Goal: Find contact information: Find contact information

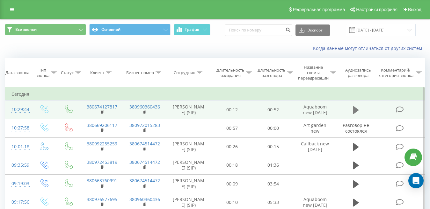
click at [353, 111] on icon at bounding box center [356, 110] width 6 height 8
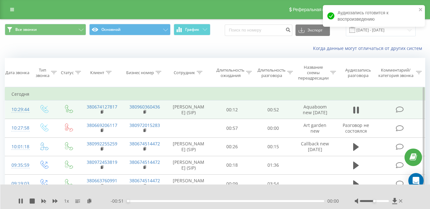
drag, startPoint x: 375, startPoint y: 199, endPoint x: 381, endPoint y: 200, distance: 6.2
click at [381, 200] on div at bounding box center [378, 201] width 49 height 6
drag, startPoint x: 377, startPoint y: 202, endPoint x: 382, endPoint y: 202, distance: 5.7
click at [382, 202] on div at bounding box center [378, 201] width 49 height 6
drag, startPoint x: 374, startPoint y: 201, endPoint x: 389, endPoint y: 201, distance: 14.3
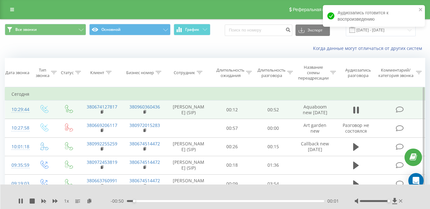
click at [389, 201] on div "Accessibility label" at bounding box center [388, 201] width 3 height 3
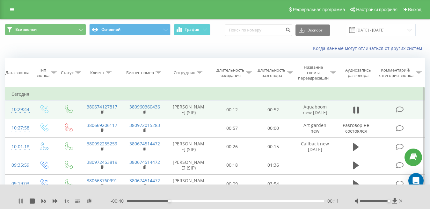
click at [18, 200] on icon at bounding box center [20, 201] width 5 height 5
click at [155, 201] on div "00:07" at bounding box center [225, 201] width 197 height 2
click at [24, 200] on div "1 x" at bounding box center [64, 201] width 92 height 6
click at [23, 201] on icon at bounding box center [20, 201] width 5 height 5
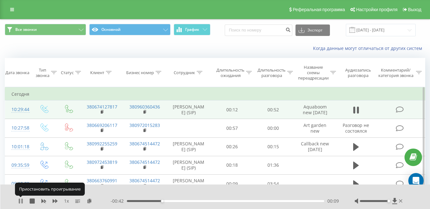
click at [23, 201] on icon at bounding box center [21, 201] width 1 height 5
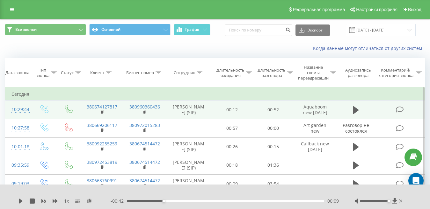
click at [152, 201] on div "00:09" at bounding box center [225, 201] width 197 height 2
click at [146, 200] on div "00:06" at bounding box center [225, 201] width 197 height 2
click at [132, 202] on div "00:01" at bounding box center [225, 201] width 197 height 2
click at [134, 202] on div "00:01" at bounding box center [225, 201] width 197 height 2
click at [20, 200] on icon at bounding box center [21, 201] width 4 height 5
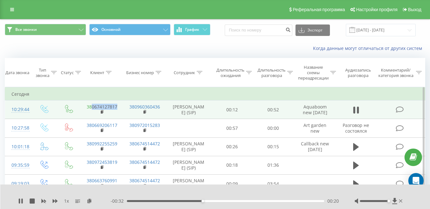
drag, startPoint x: 91, startPoint y: 109, endPoint x: 117, endPoint y: 110, distance: 25.8
click at [117, 110] on link "380674127817" at bounding box center [102, 107] width 31 height 6
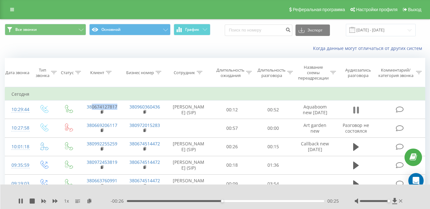
click at [356, 114] on icon at bounding box center [356, 110] width 6 height 9
click at [356, 114] on icon at bounding box center [356, 110] width 6 height 8
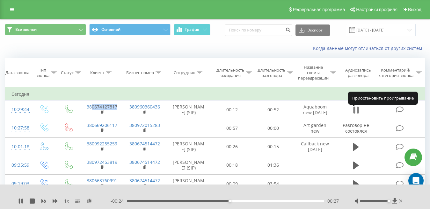
click at [355, 114] on icon at bounding box center [354, 110] width 2 height 7
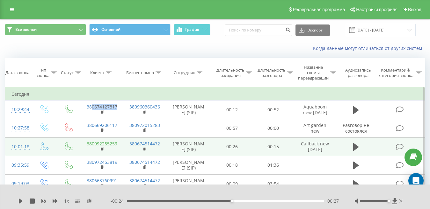
copy link "0674127817"
